Goal: Obtain resource: Obtain resource

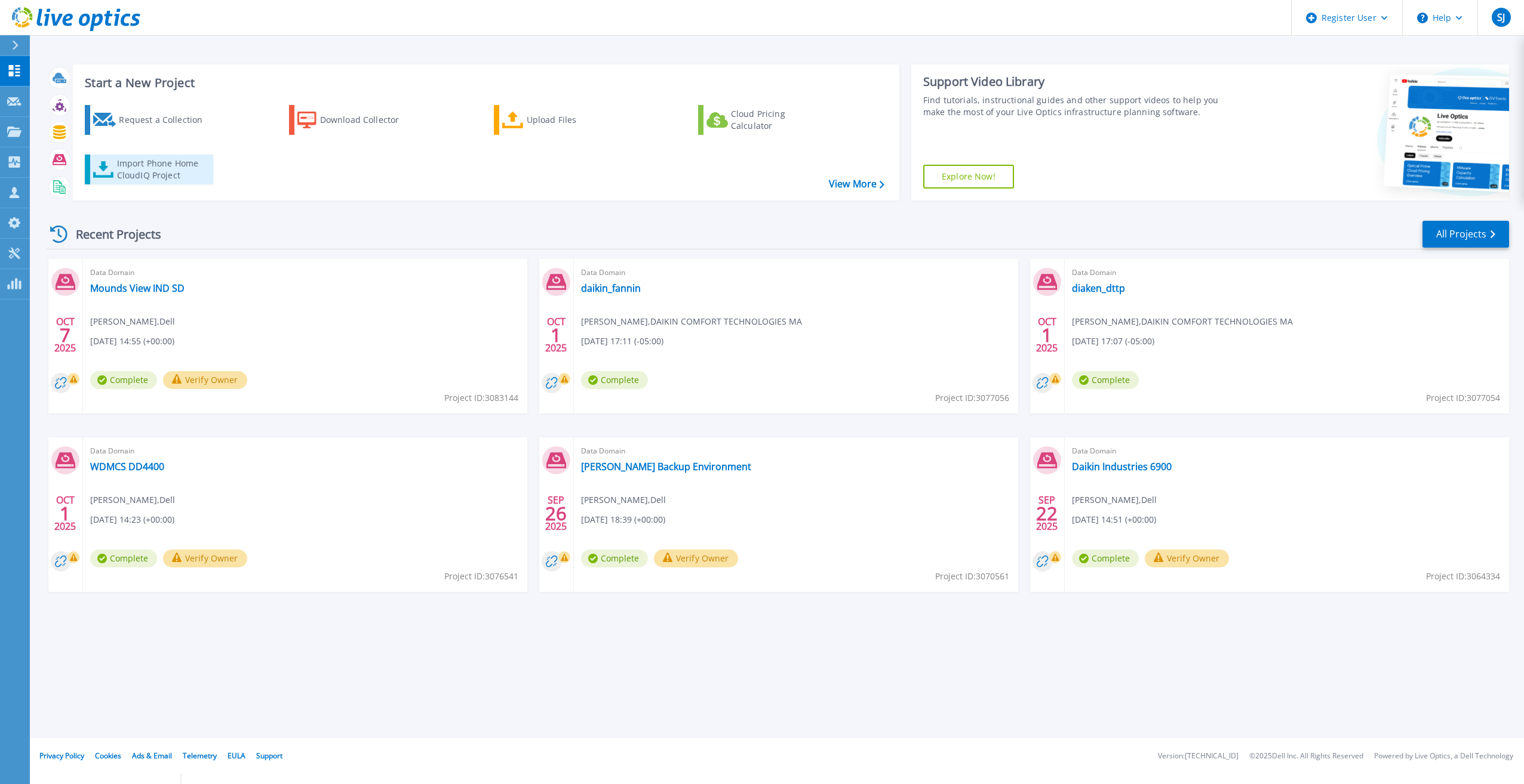
click at [188, 172] on div "Import Phone Home CloudIQ Project" at bounding box center [163, 169] width 93 height 24
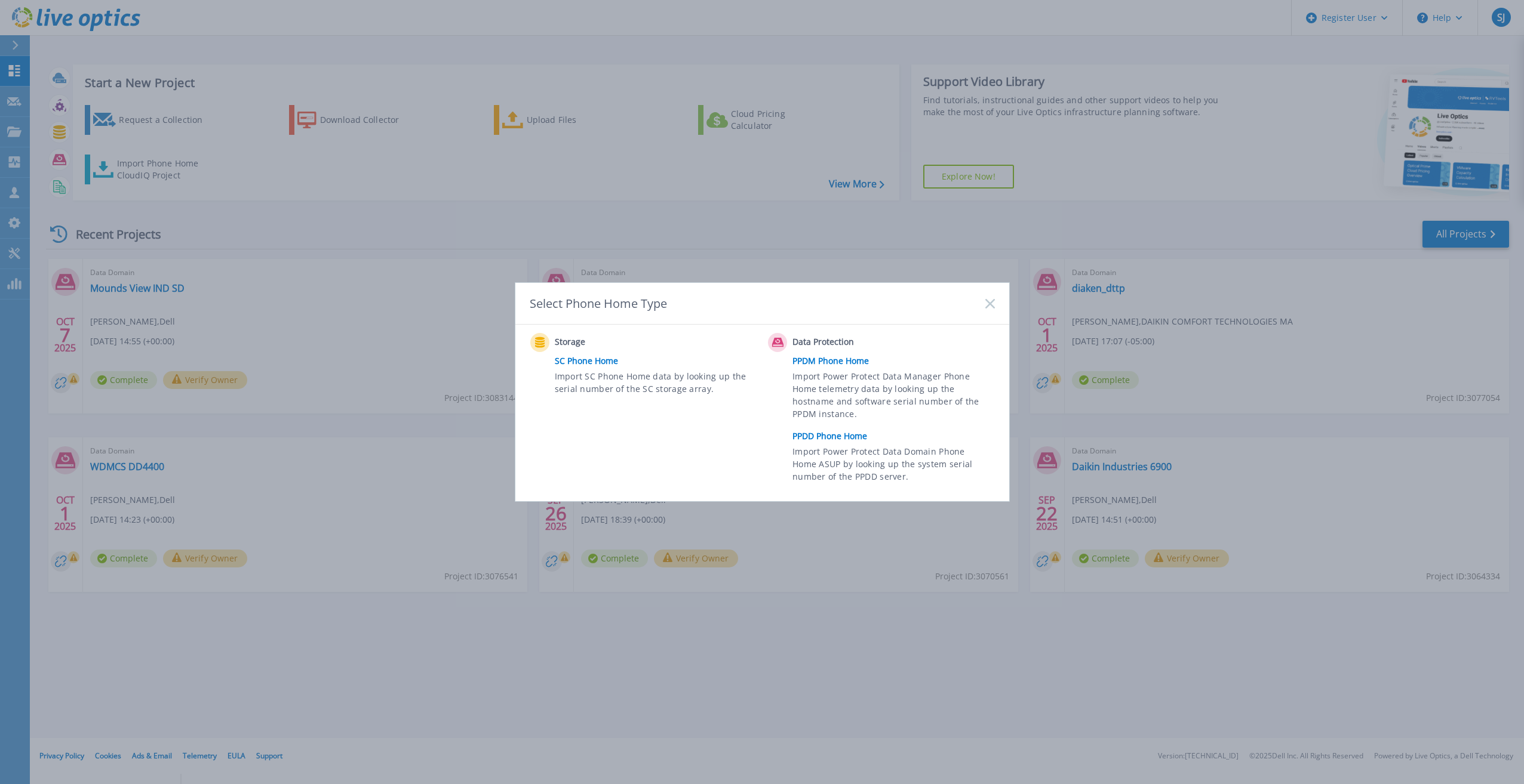
click at [846, 441] on link "PPDD Phone Home" at bounding box center [897, 437] width 208 height 18
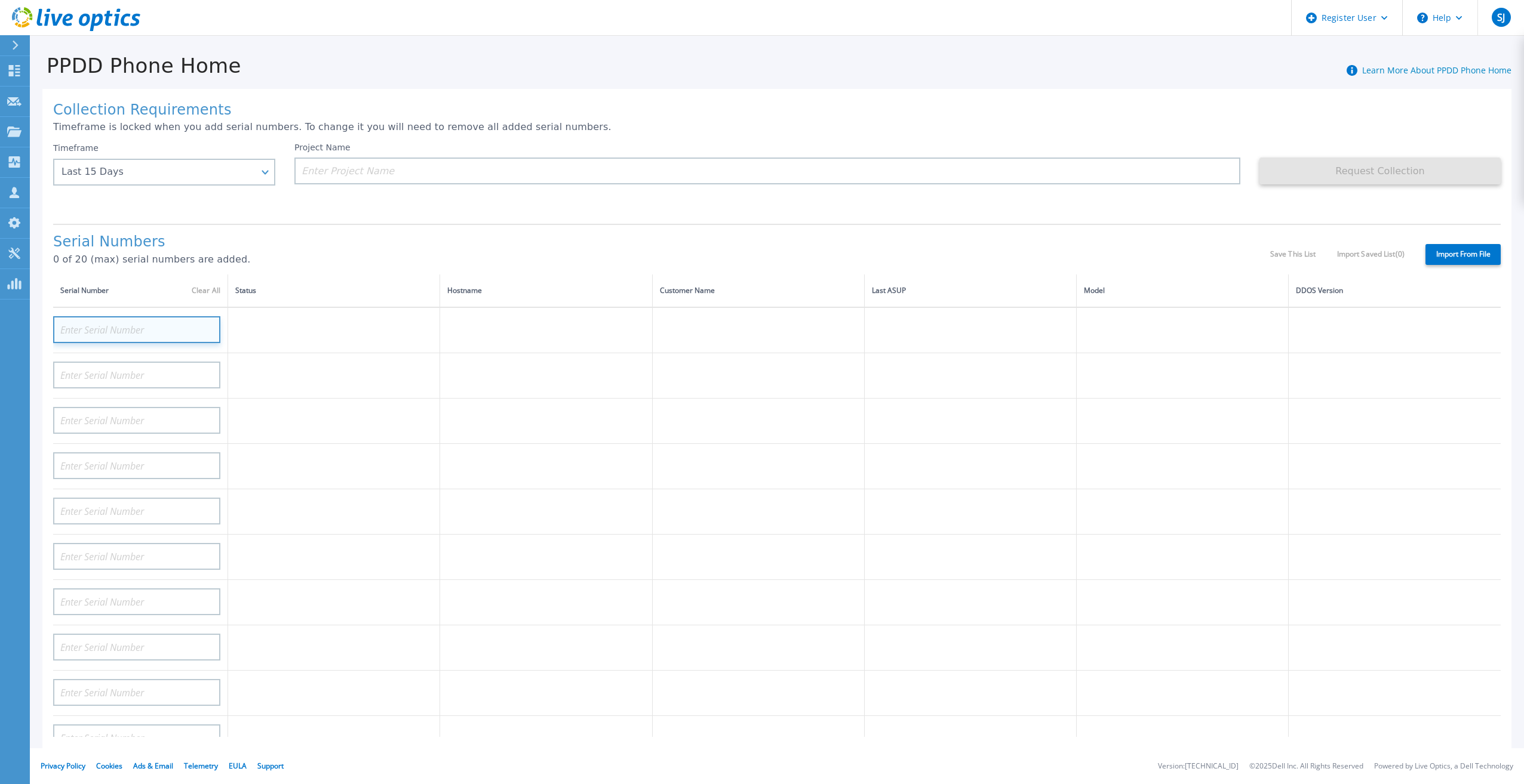
paste input "APM00180411426"
type input "APM00180411426"
click at [470, 444] on td at bounding box center [546, 467] width 212 height 45
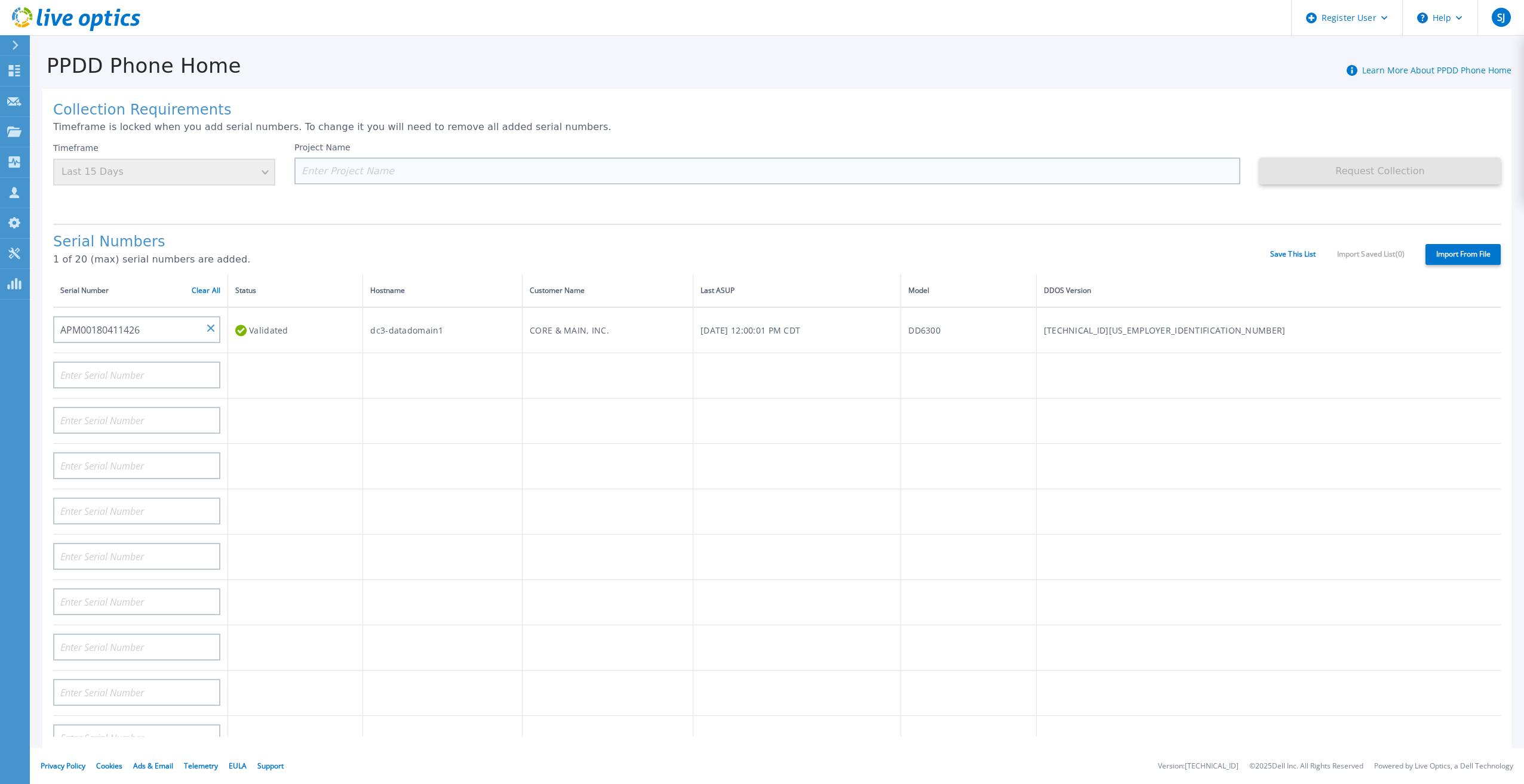
click at [437, 172] on input at bounding box center [767, 171] width 946 height 27
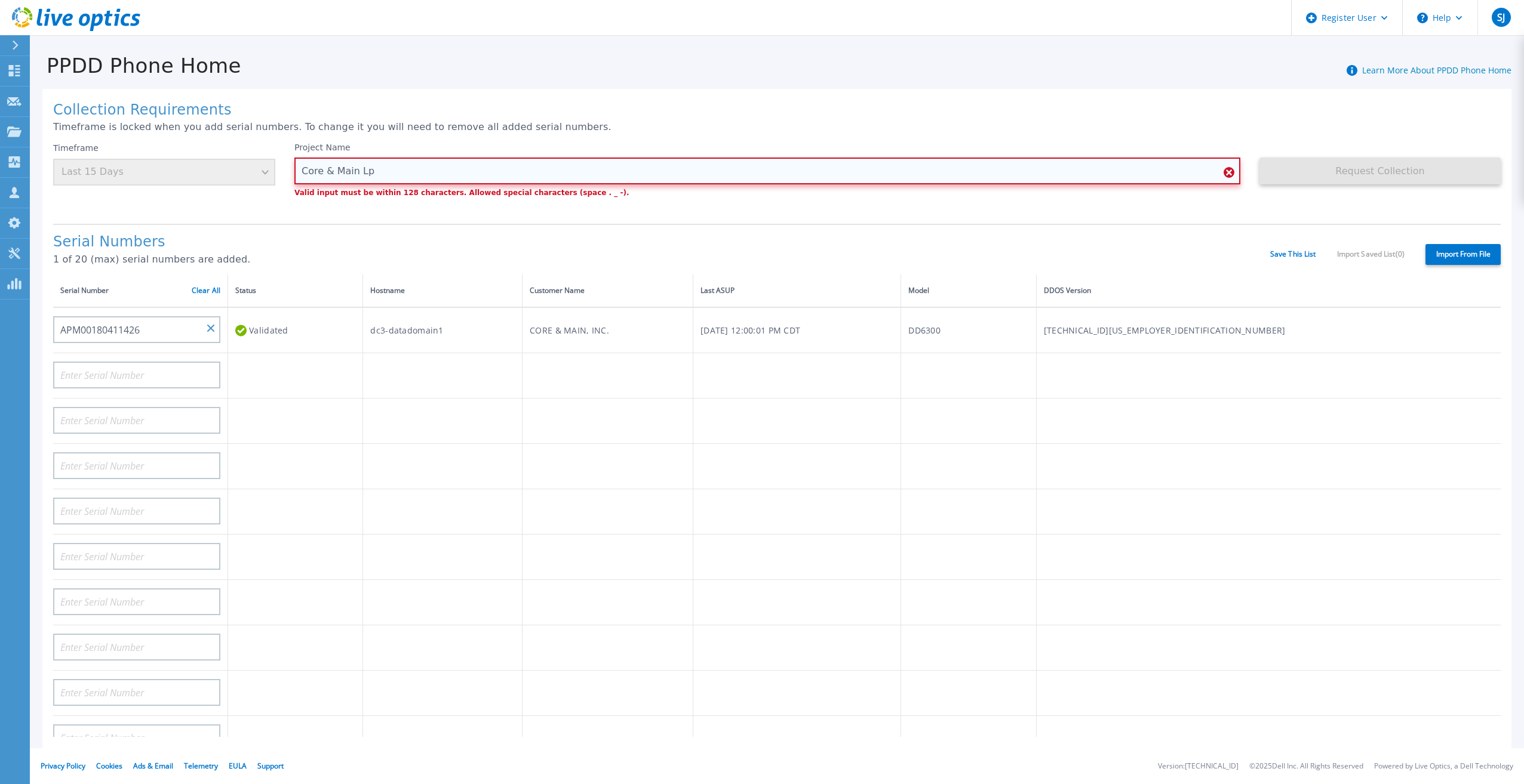
click at [328, 169] on input "Core & Main Lp" at bounding box center [767, 171] width 946 height 27
click at [333, 172] on input "Core & Main Lp" at bounding box center [767, 171] width 946 height 27
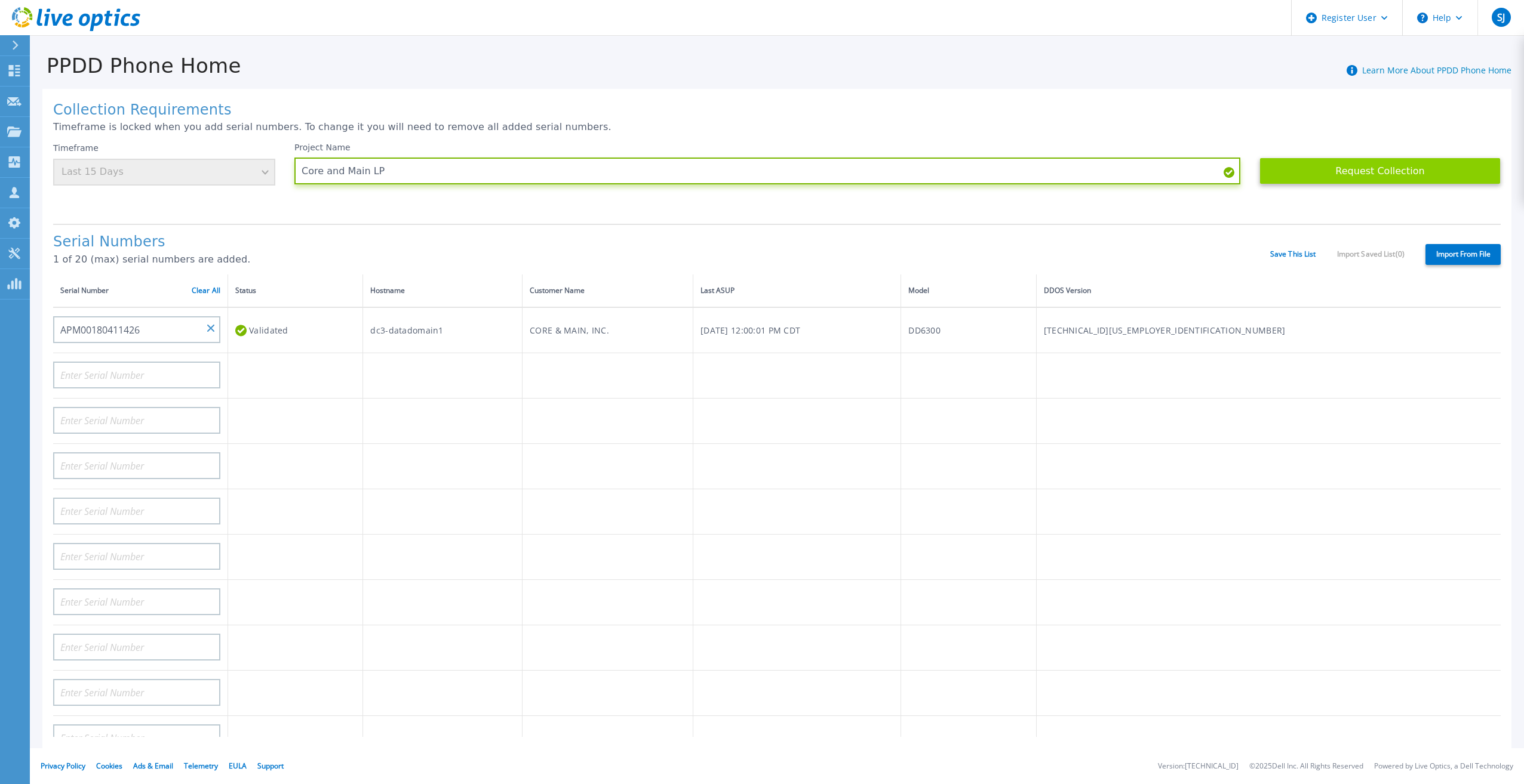
type input "Core and Main LP"
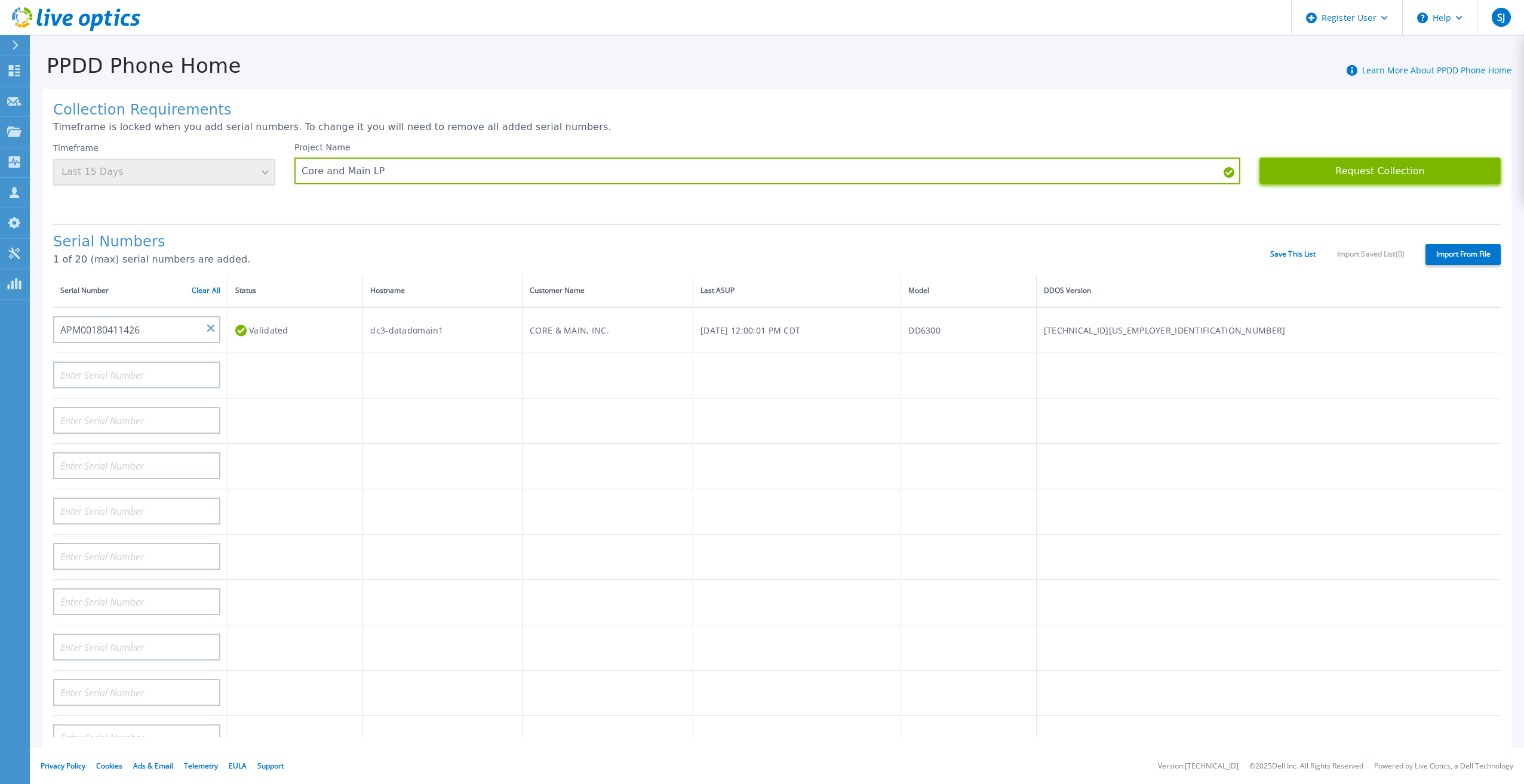
click at [1332, 180] on button "Request Collection" at bounding box center [1380, 171] width 241 height 27
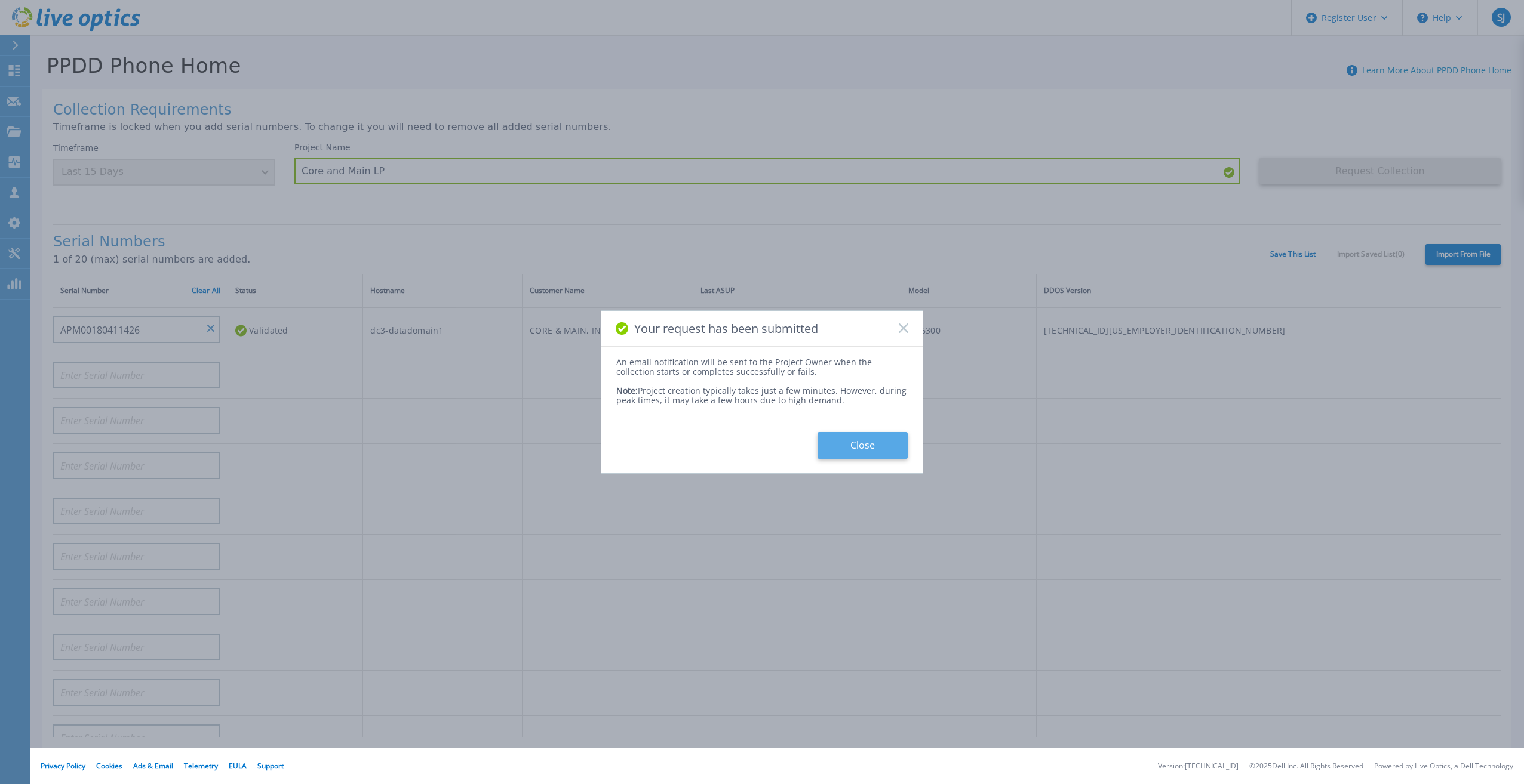
click at [872, 445] on button "Close" at bounding box center [862, 446] width 90 height 27
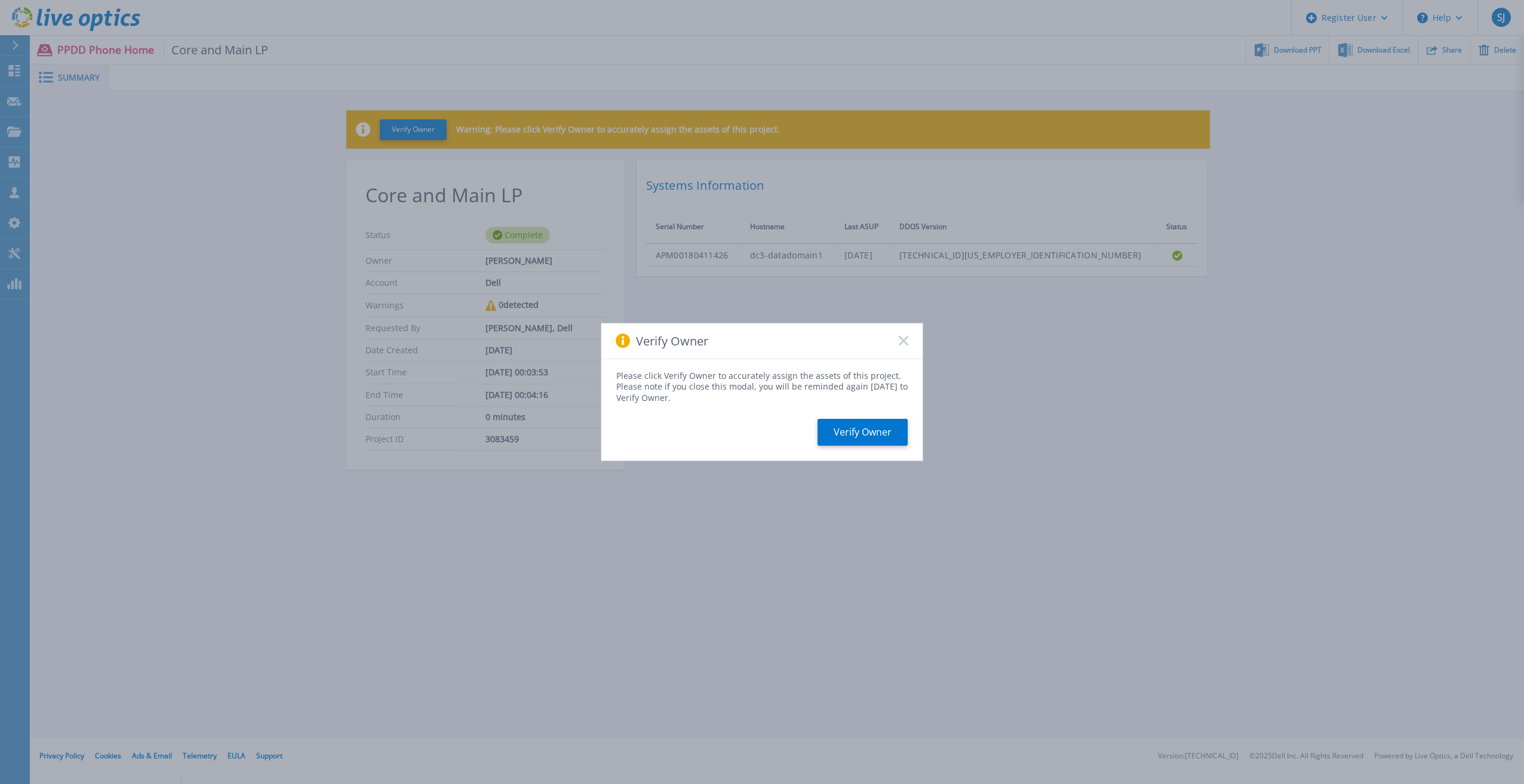
click at [902, 345] on icon at bounding box center [904, 341] width 10 height 10
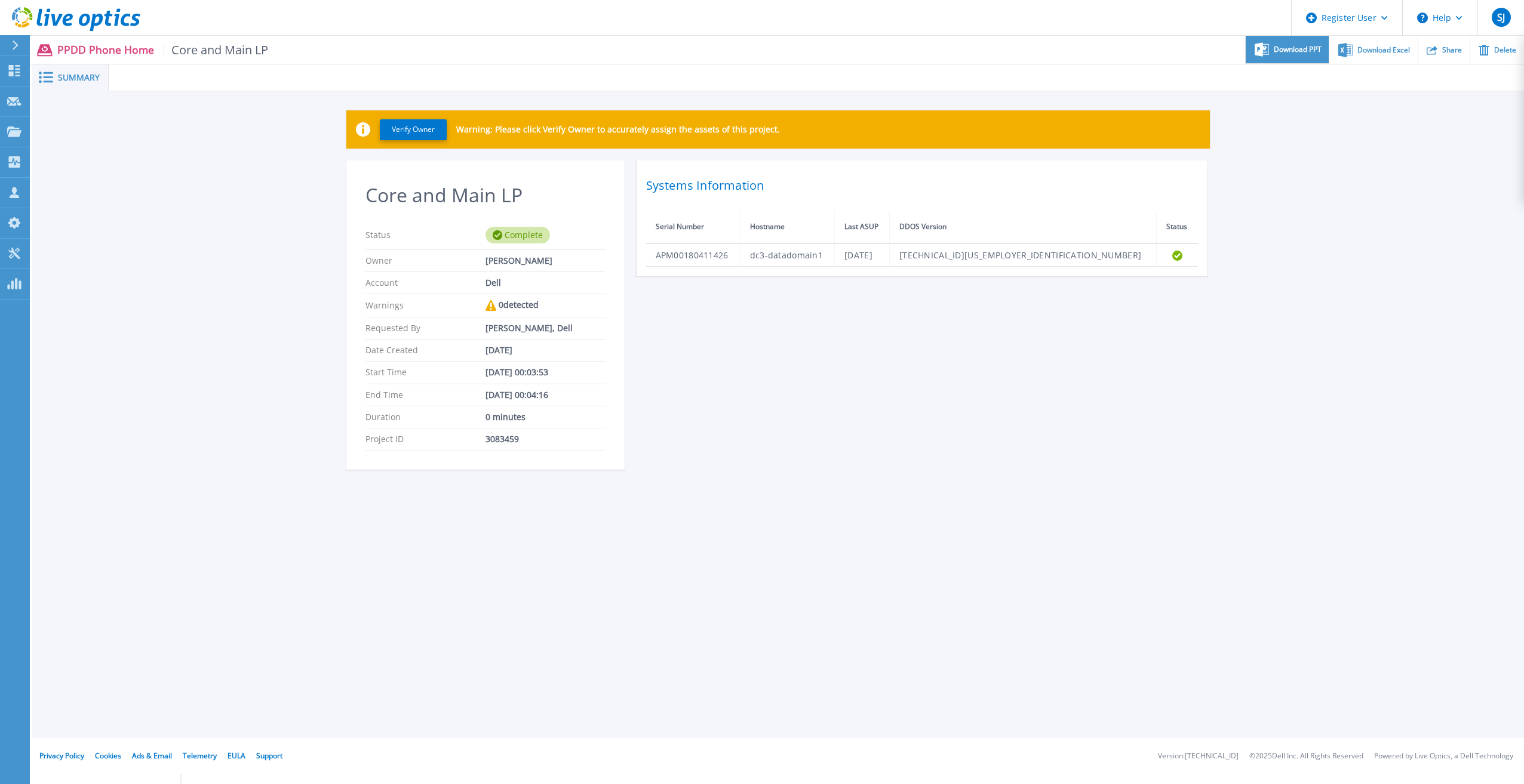
click at [1280, 43] on div "Download PPT" at bounding box center [1287, 50] width 83 height 28
click at [22, 66] on link "Dashboard Dashboard" at bounding box center [15, 71] width 30 height 31
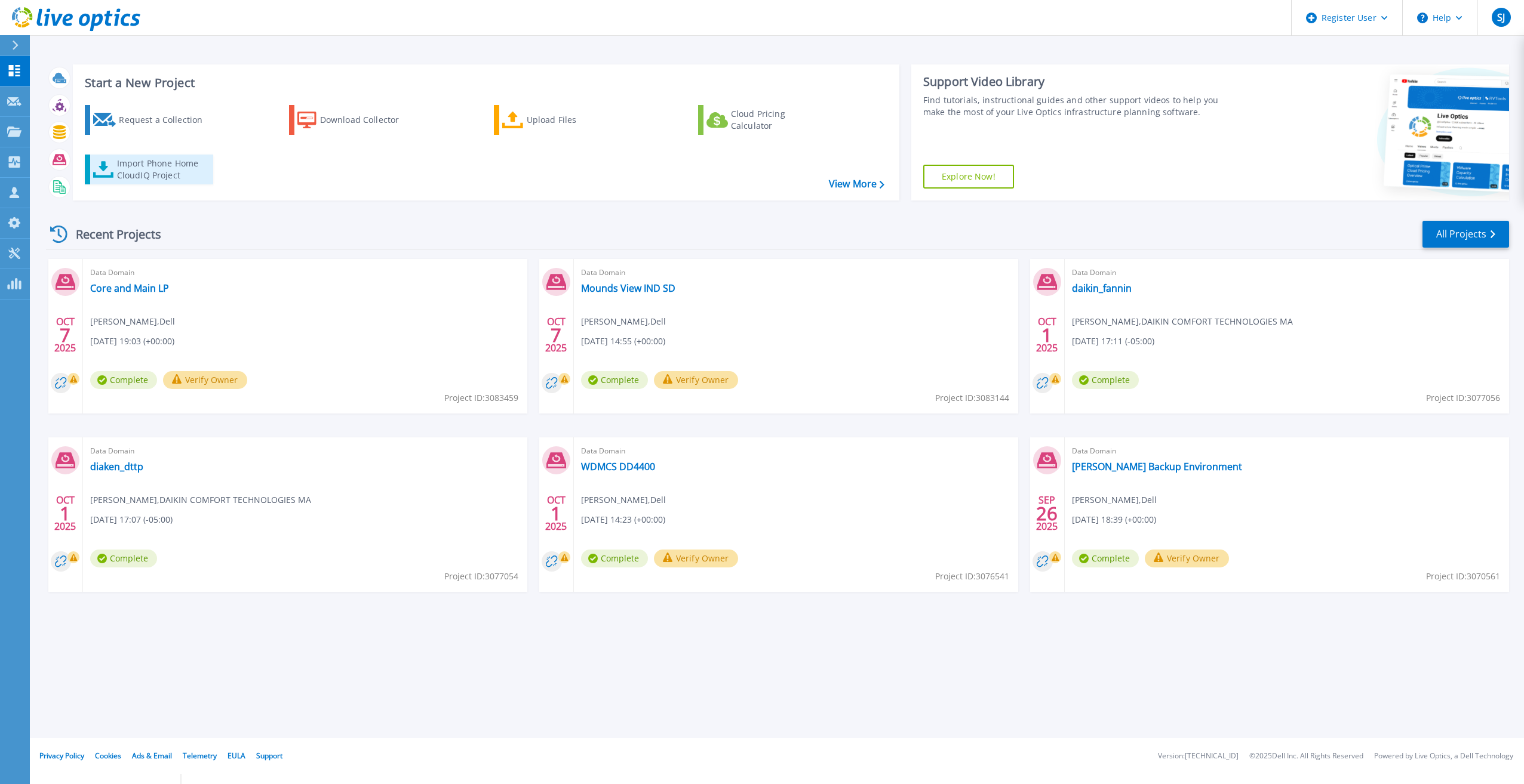
click at [161, 171] on div "Import Phone Home CloudIQ Project" at bounding box center [163, 169] width 93 height 24
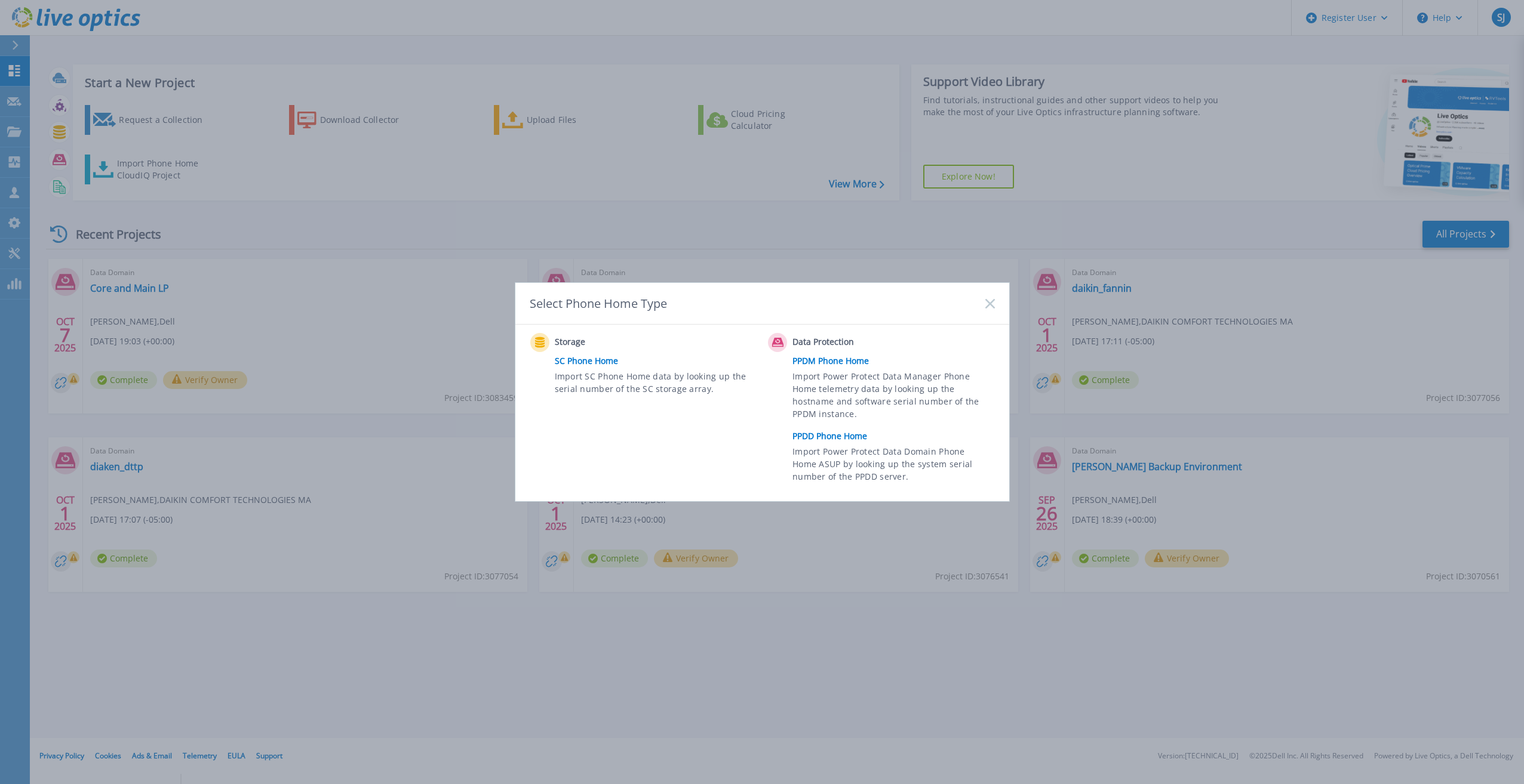
click at [851, 437] on link "PPDD Phone Home" at bounding box center [897, 437] width 208 height 18
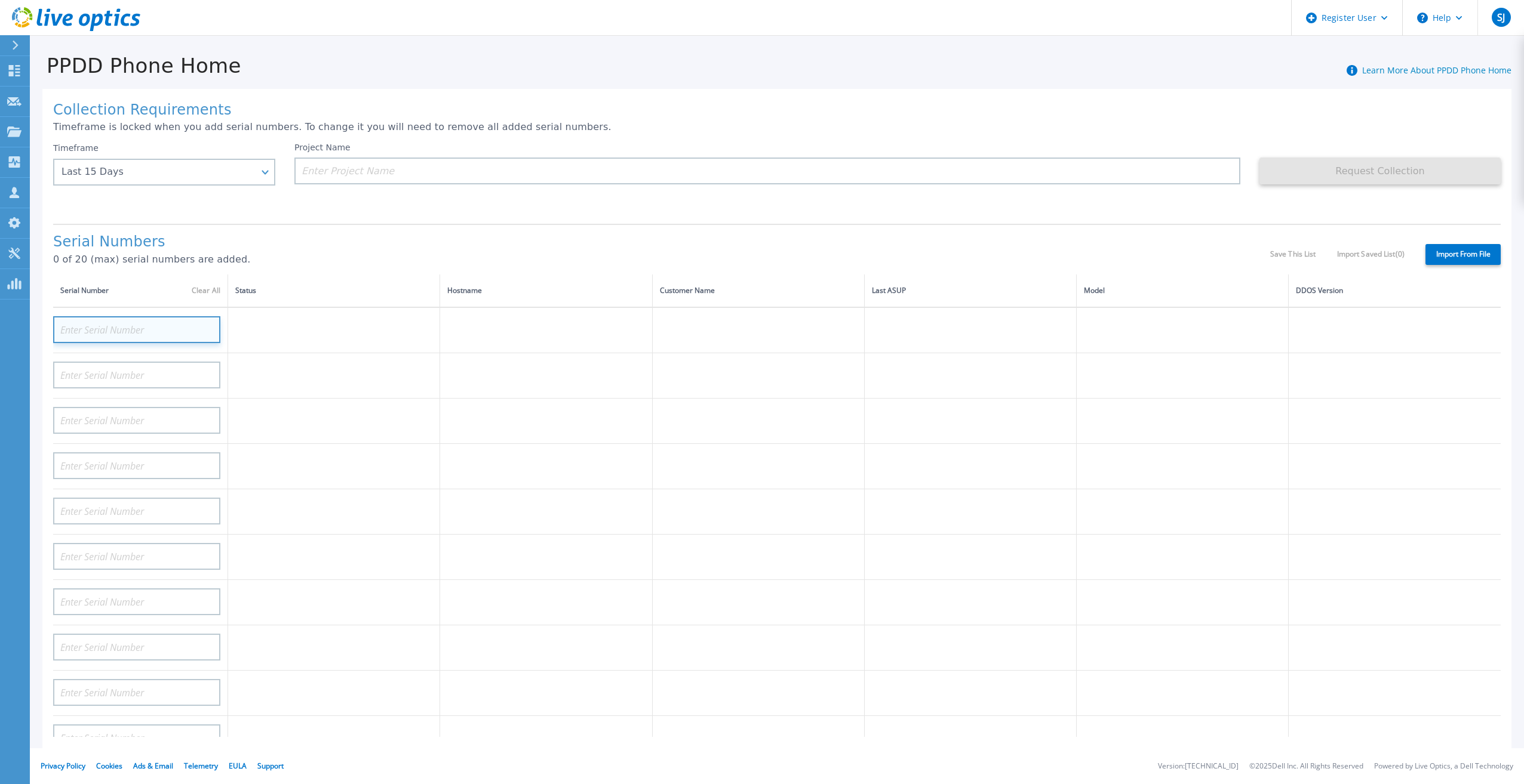
paste input "APM00180600305"
type input "APM00180600305"
click at [364, 417] on td at bounding box center [334, 421] width 212 height 45
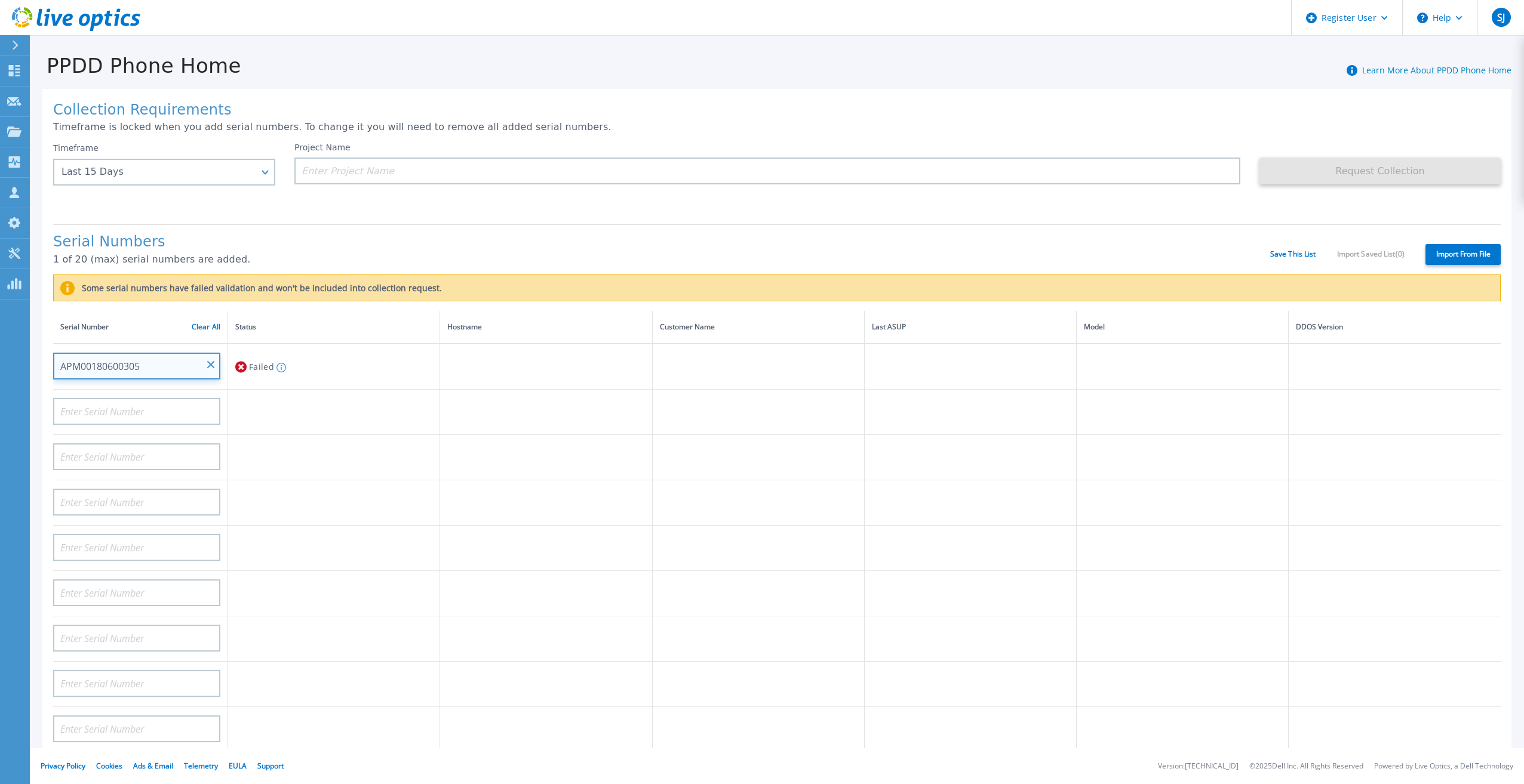
click at [216, 356] on input "APM00180600305" at bounding box center [137, 366] width 167 height 27
paste input "APM00180565908"
type input "APM00180565908"
click at [371, 447] on td at bounding box center [334, 458] width 212 height 45
